Goal: Entertainment & Leisure: Consume media (video, audio)

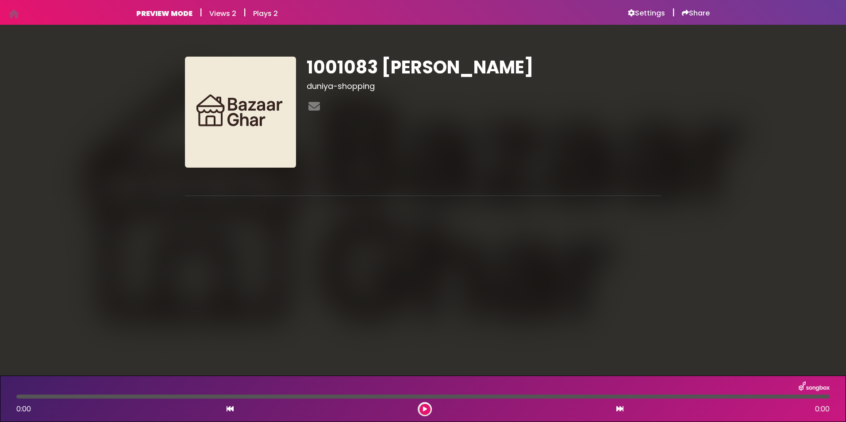
click at [418, 406] on div "0:00 0:00" at bounding box center [423, 409] width 824 height 14
click at [420, 407] on button at bounding box center [424, 409] width 11 height 11
click at [422, 408] on button at bounding box center [424, 409] width 11 height 11
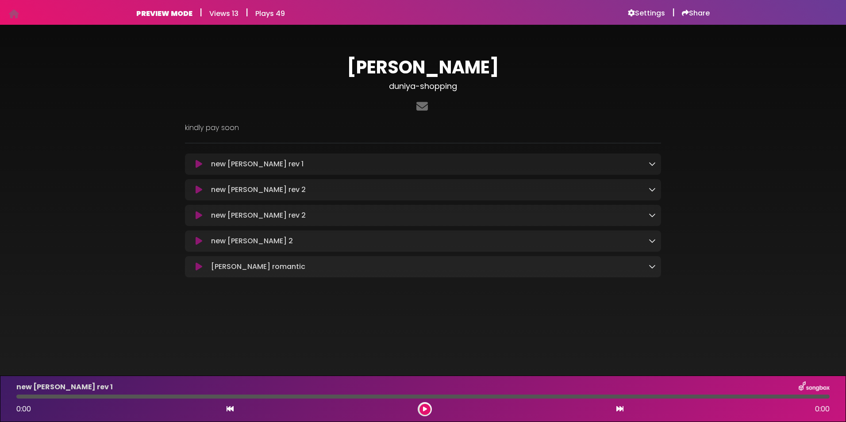
click at [280, 164] on div "new [PERSON_NAME] rev 1 Loading Track..." at bounding box center [431, 164] width 448 height 11
click at [652, 163] on icon at bounding box center [652, 163] width 7 height 7
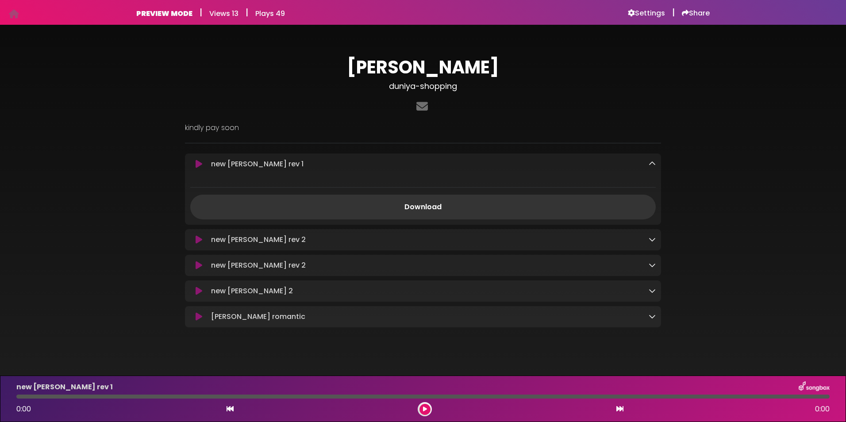
click at [652, 163] on icon at bounding box center [652, 163] width 7 height 7
